Goal: Communication & Community: Share content

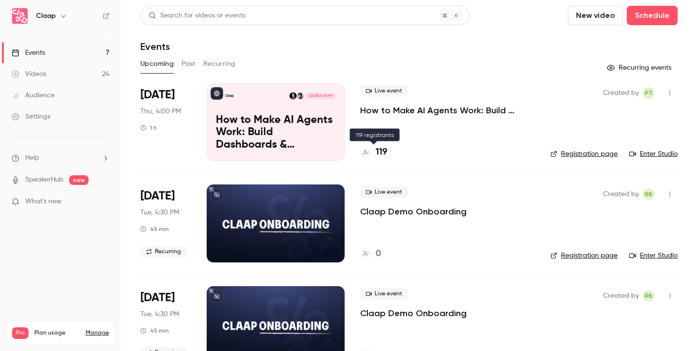
click at [377, 150] on h4 "119" at bounding box center [381, 152] width 12 height 13
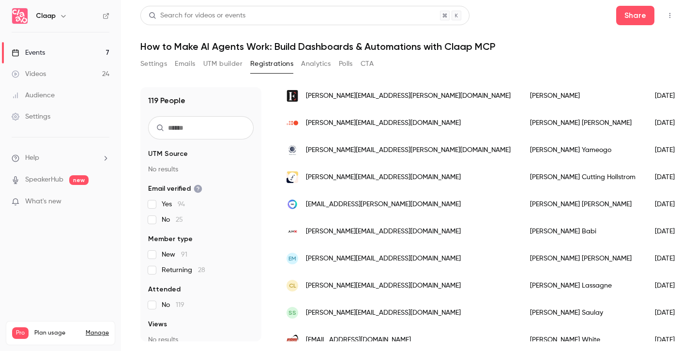
scroll to position [206, 0]
click at [634, 18] on button "Share" at bounding box center [635, 15] width 38 height 19
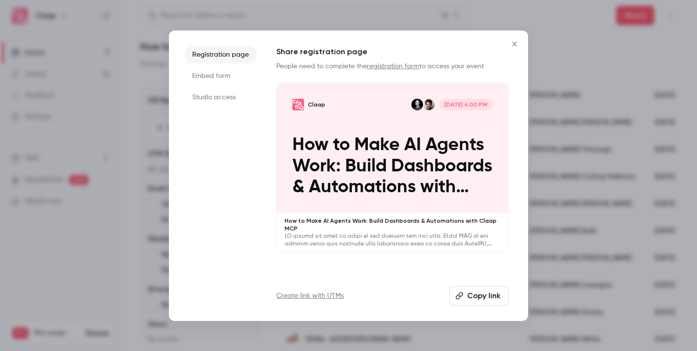
click at [487, 295] on button "Copy link" at bounding box center [478, 295] width 59 height 19
click at [517, 42] on icon "Close" at bounding box center [514, 44] width 12 height 8
